Goal: Book appointment/travel/reservation

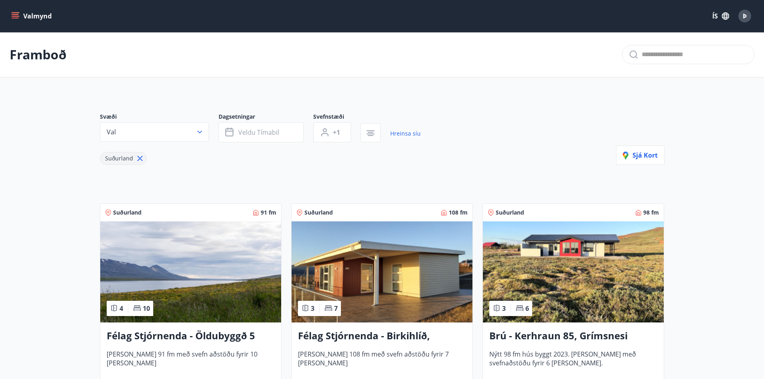
scroll to position [115, 0]
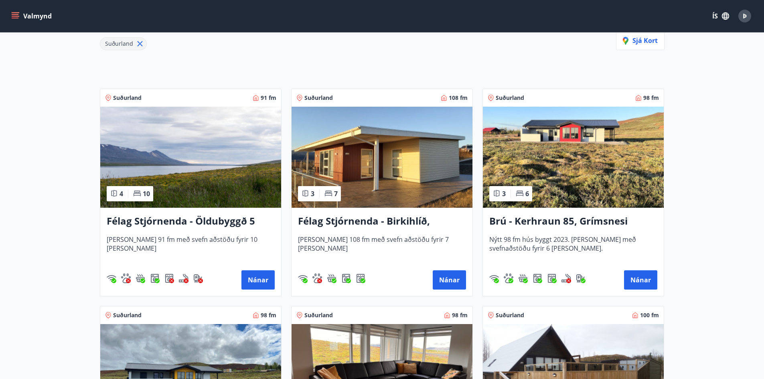
click at [572, 160] on img at bounding box center [573, 157] width 181 height 101
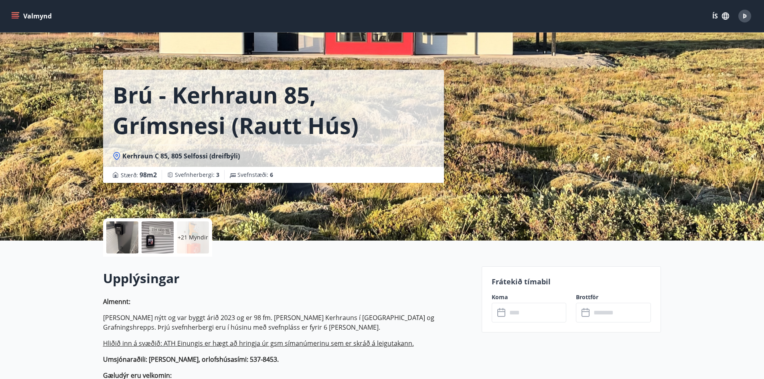
click at [530, 311] on input "text" at bounding box center [537, 313] width 60 height 20
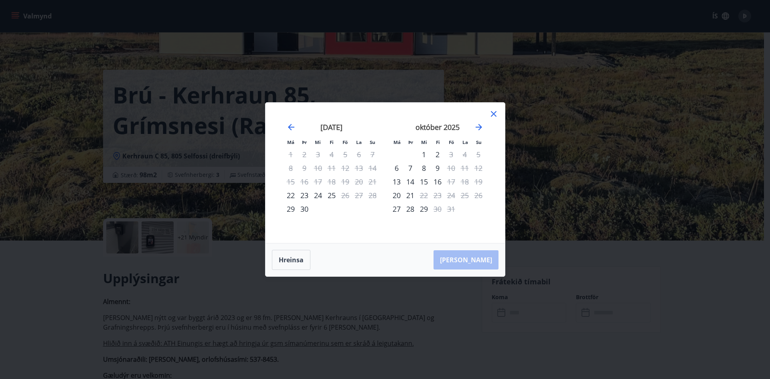
click at [493, 115] on icon at bounding box center [494, 114] width 10 height 10
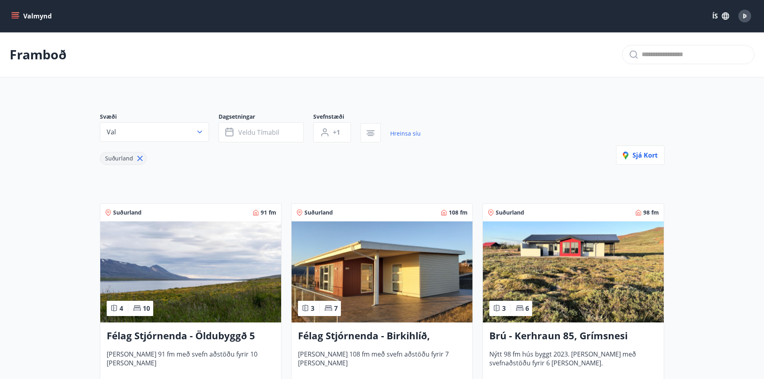
click at [405, 265] on img at bounding box center [382, 271] width 181 height 101
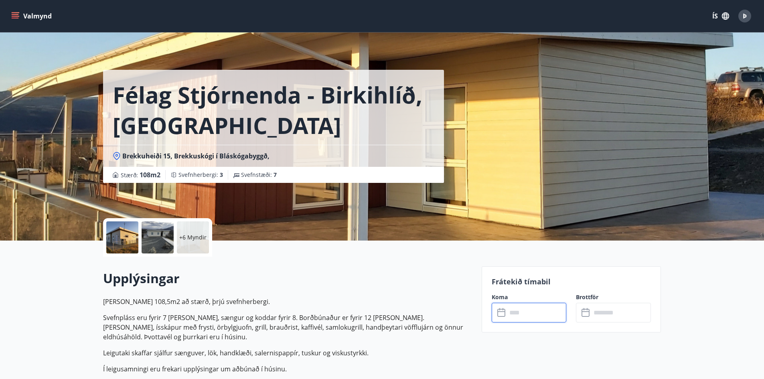
click at [517, 314] on input "text" at bounding box center [537, 313] width 60 height 20
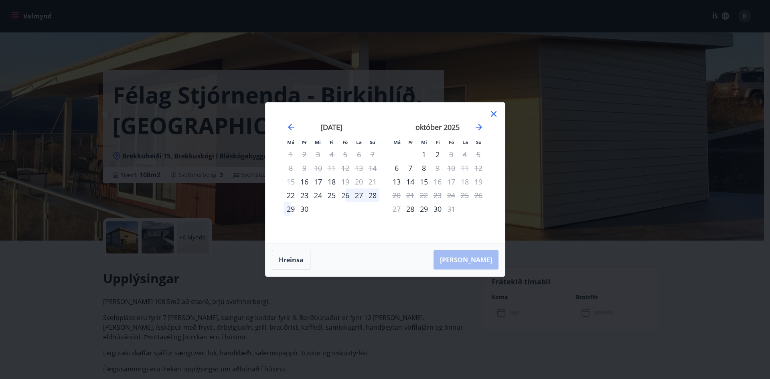
click at [495, 114] on icon at bounding box center [494, 114] width 10 height 10
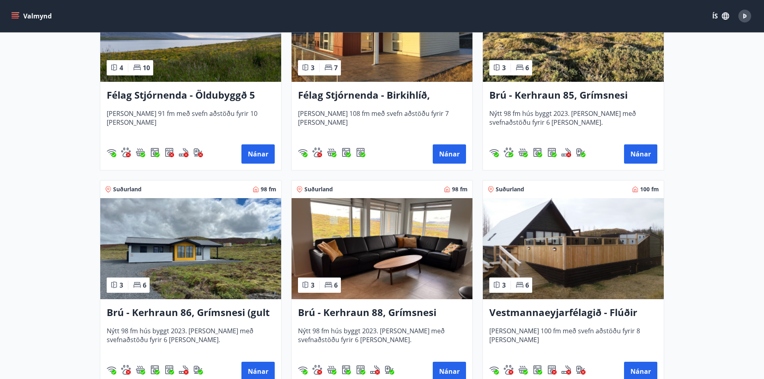
click at [157, 250] on img at bounding box center [190, 248] width 181 height 101
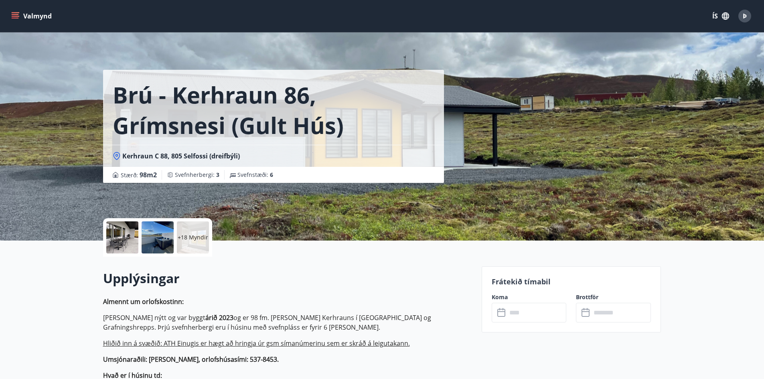
click at [527, 316] on input "text" at bounding box center [537, 313] width 60 height 20
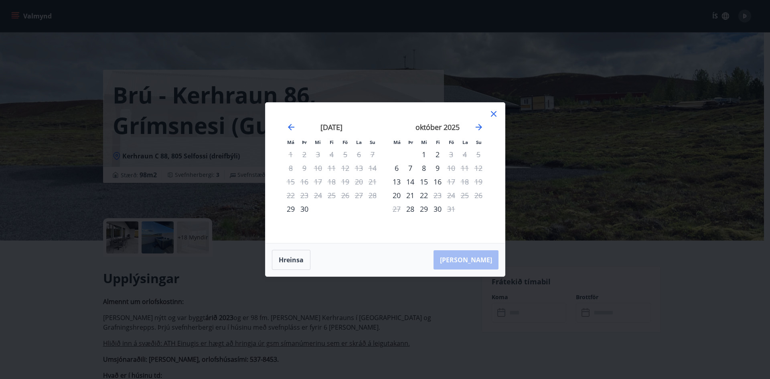
click at [494, 112] on icon at bounding box center [494, 114] width 10 height 10
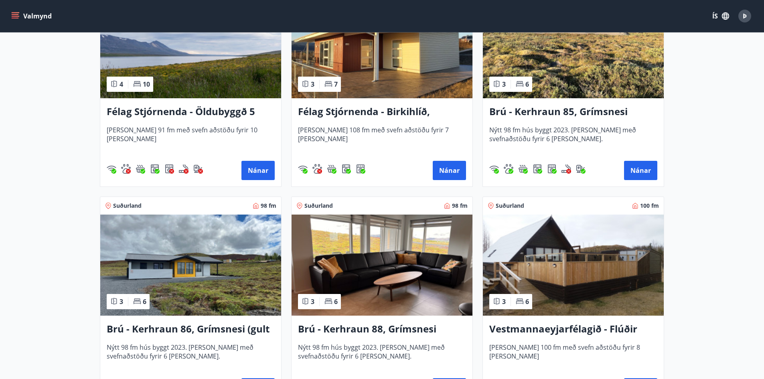
scroll to position [241, 0]
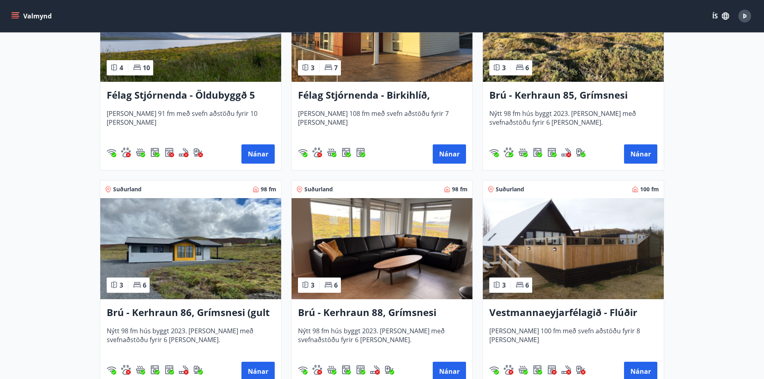
click at [378, 239] on img at bounding box center [382, 248] width 181 height 101
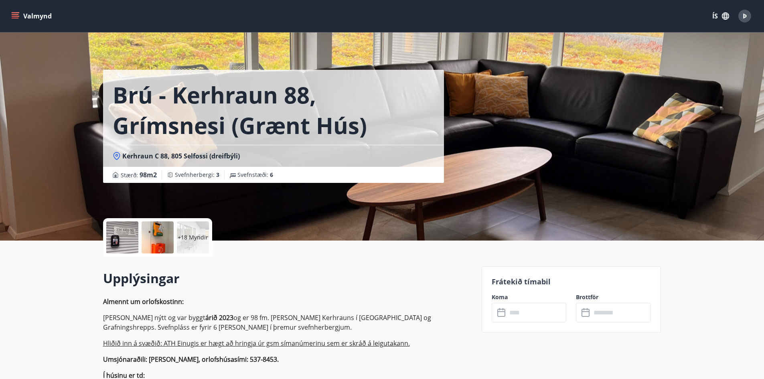
click at [525, 314] on input "text" at bounding box center [537, 313] width 60 height 20
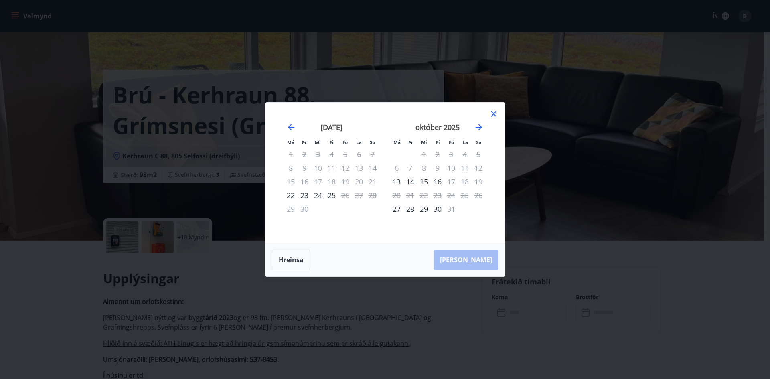
click at [493, 113] on icon at bounding box center [494, 114] width 10 height 10
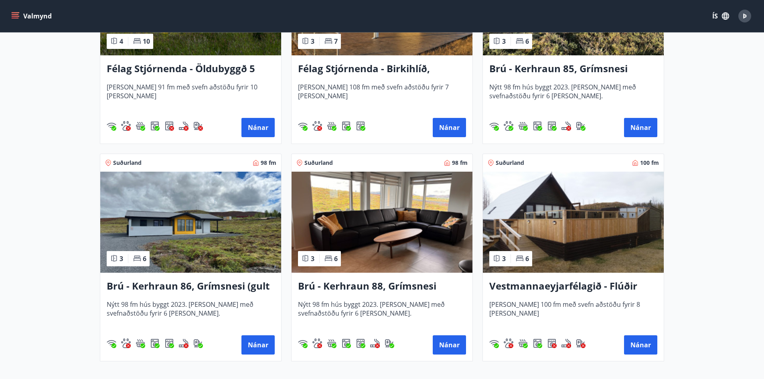
scroll to position [281, 0]
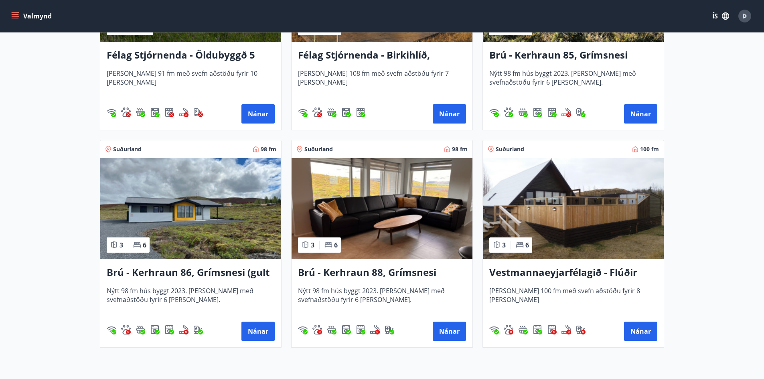
click at [150, 226] on img at bounding box center [190, 208] width 181 height 101
